Goal: Task Accomplishment & Management: Manage account settings

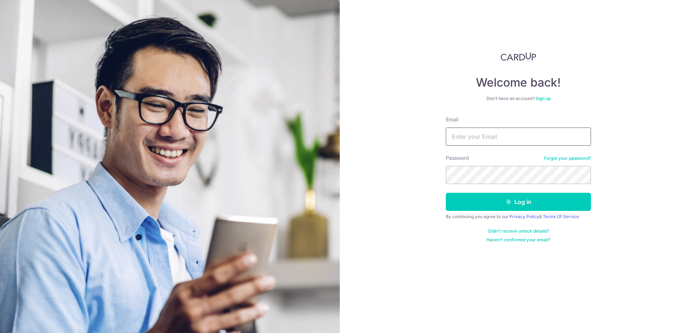
type input "[PERSON_NAME][EMAIL_ADDRESS][DOMAIN_NAME]"
click at [489, 166] on div "Password Forgot your password?" at bounding box center [517, 170] width 145 height 30
click at [508, 211] on form "Email [EMAIL_ADDRESS][DOMAIN_NAME] Password Forgot your password? Log in By con…" at bounding box center [517, 179] width 145 height 127
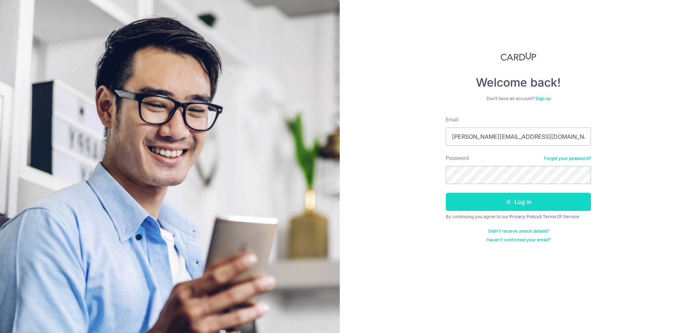
click at [516, 200] on button "Log in" at bounding box center [517, 202] width 145 height 18
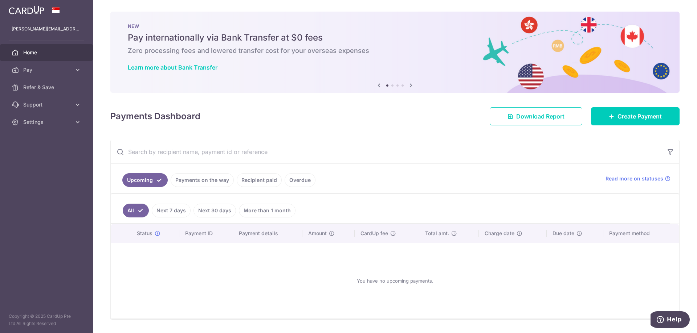
click at [267, 178] on link "Recipient paid" at bounding box center [259, 180] width 45 height 14
